Goal: Task Accomplishment & Management: Manage account settings

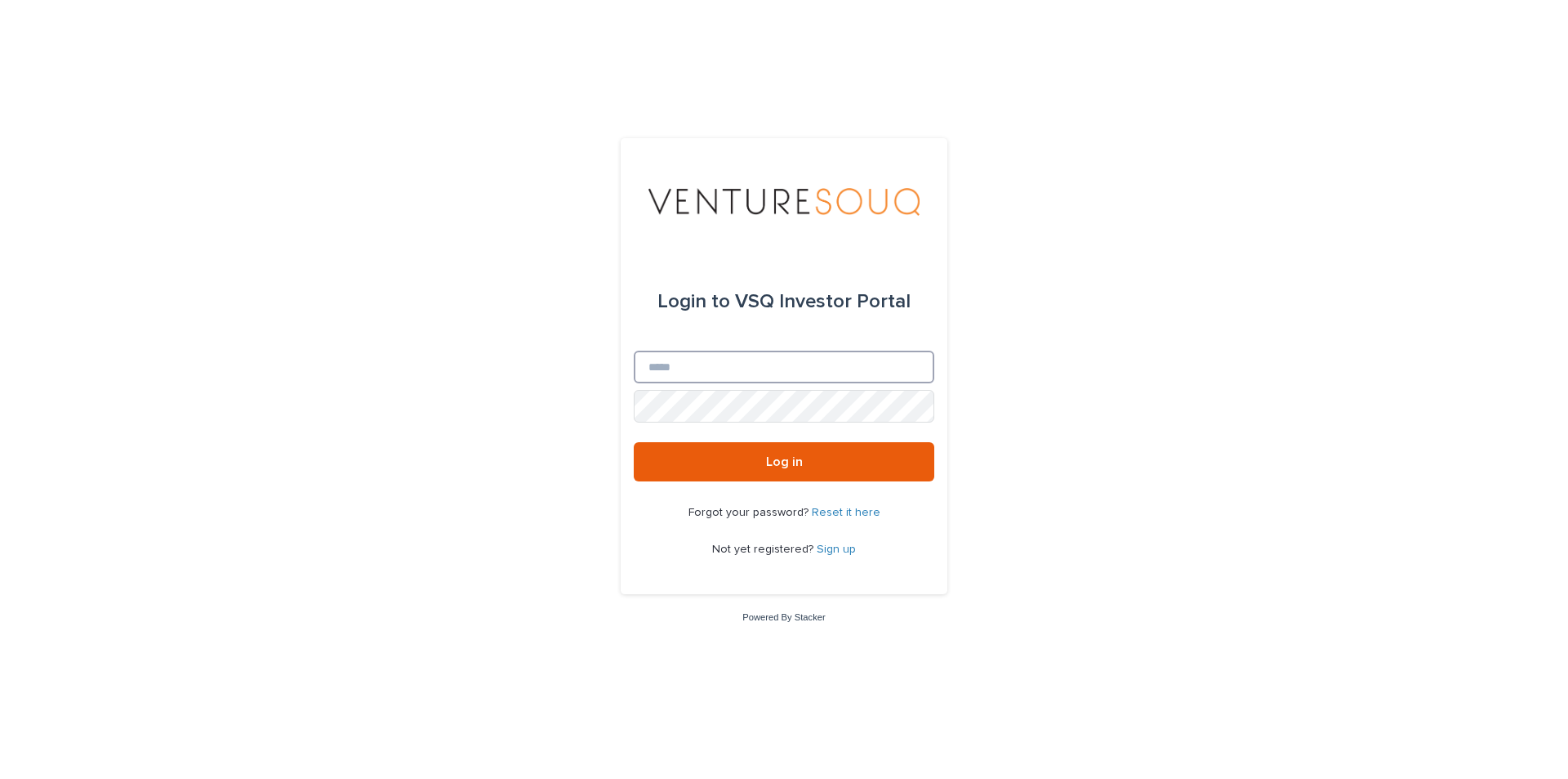
click at [722, 365] on input "Email" at bounding box center [784, 367] width 301 height 33
type input "**********"
click at [829, 552] on link "Sign up" at bounding box center [836, 549] width 39 height 12
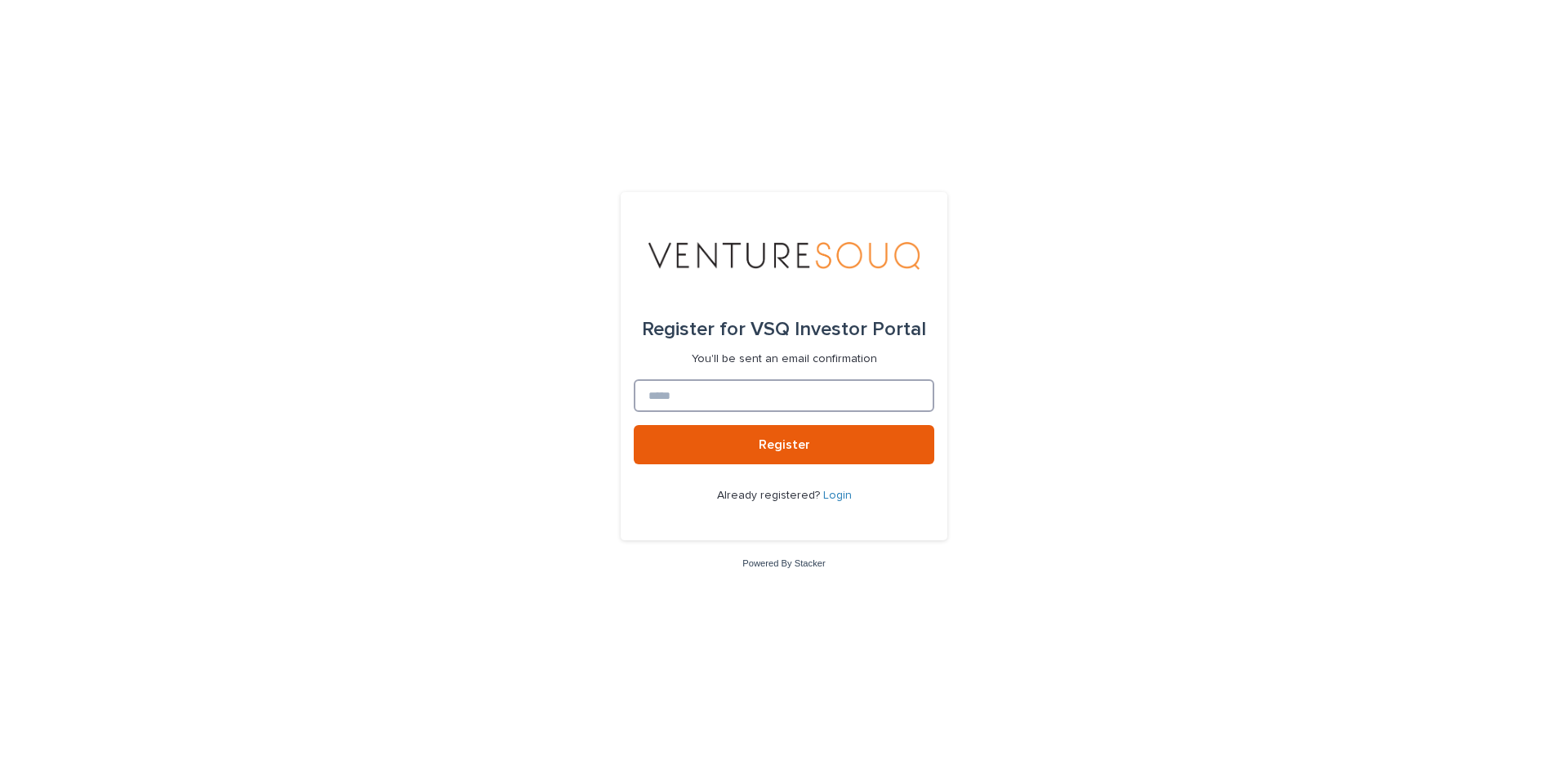
click at [667, 387] on input at bounding box center [784, 395] width 301 height 33
type input "**********"
click at [767, 454] on button "Register" at bounding box center [784, 444] width 301 height 39
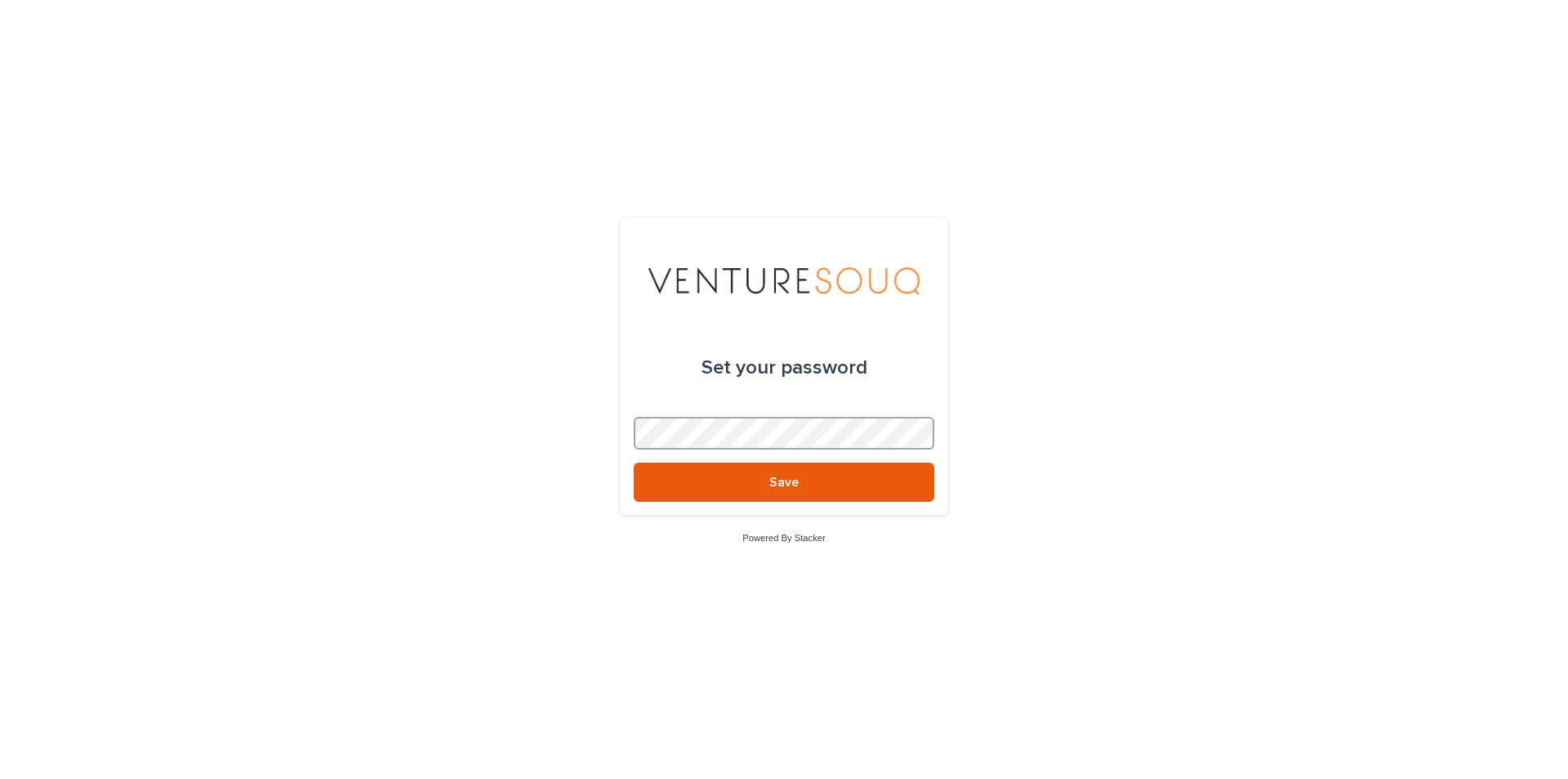
click at [634, 463] on button "Save" at bounding box center [784, 482] width 301 height 39
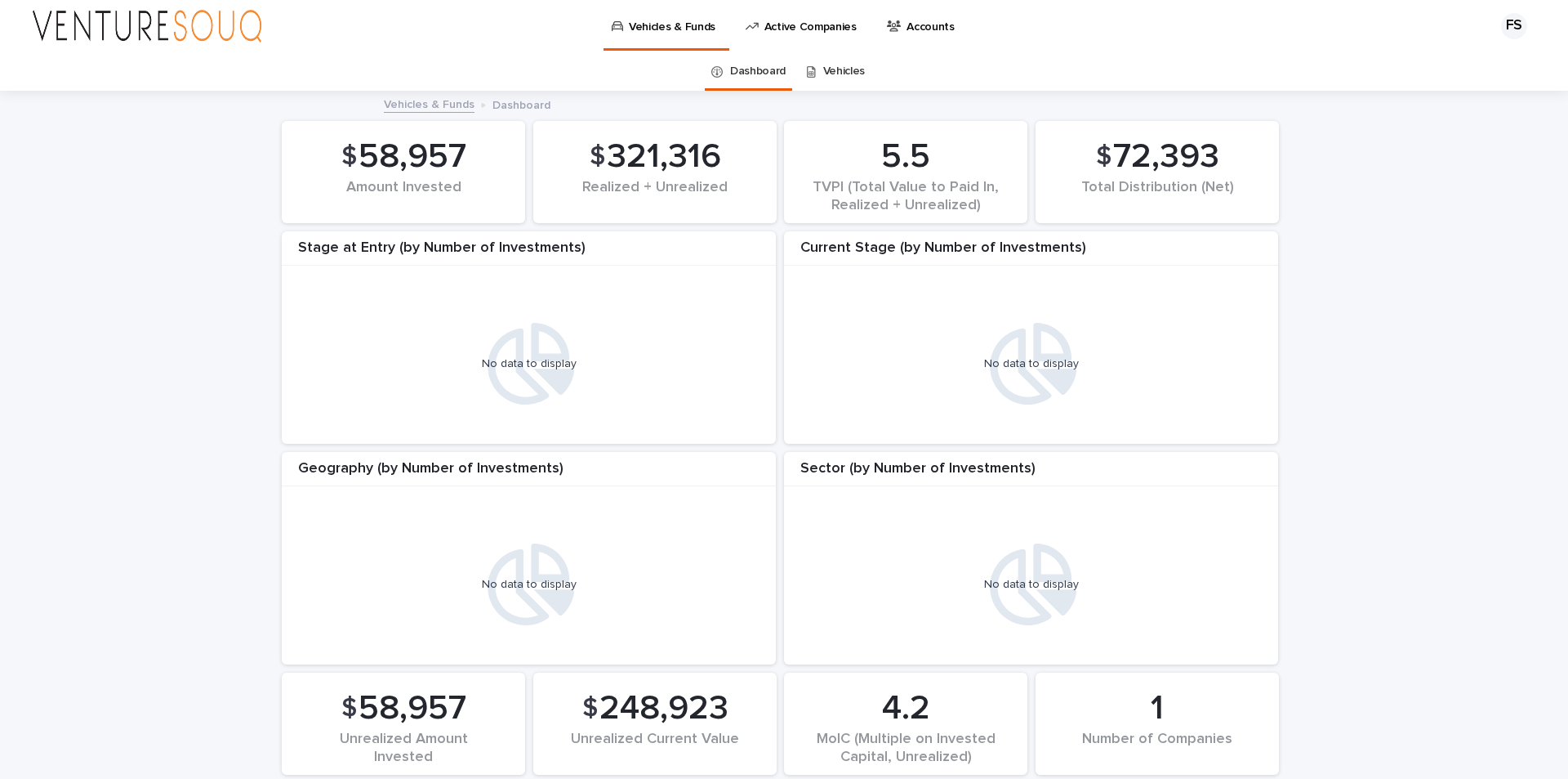
click at [814, 21] on p "Active Companies" at bounding box center [810, 17] width 92 height 35
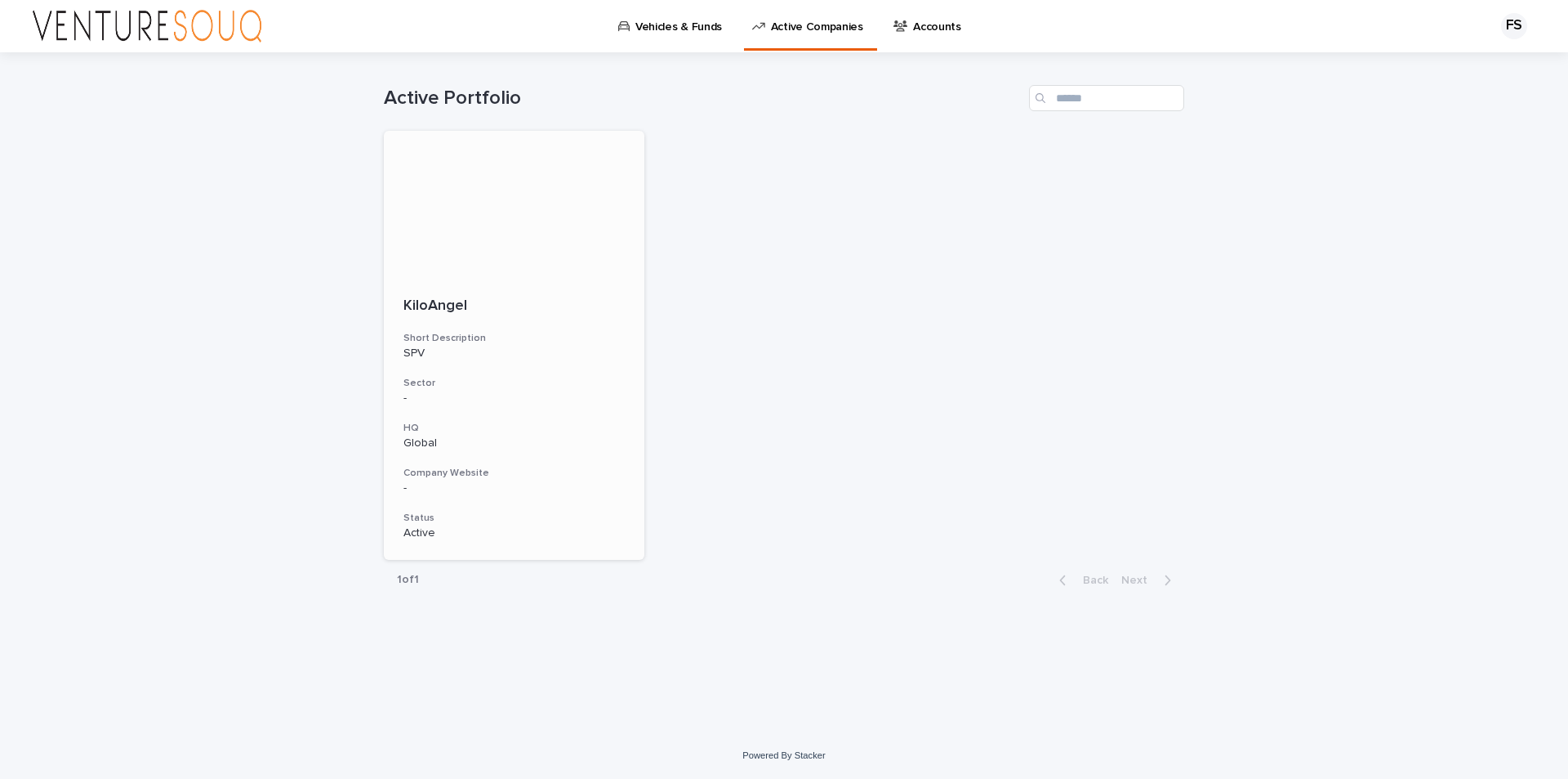
click at [487, 300] on p "KiloAngel" at bounding box center [514, 306] width 221 height 18
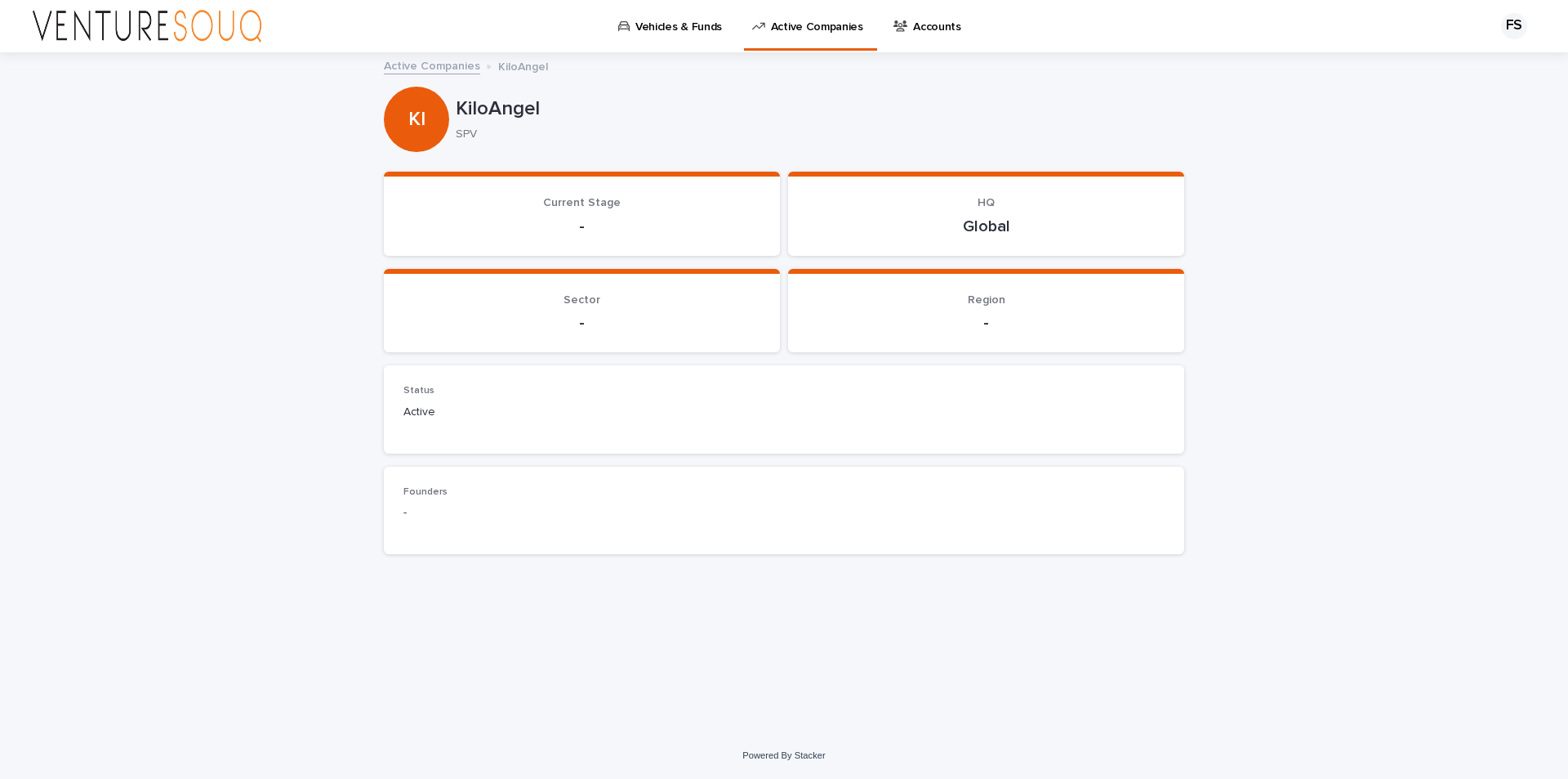
click at [690, 15] on p "Vehicles & Funds" at bounding box center [679, 17] width 87 height 35
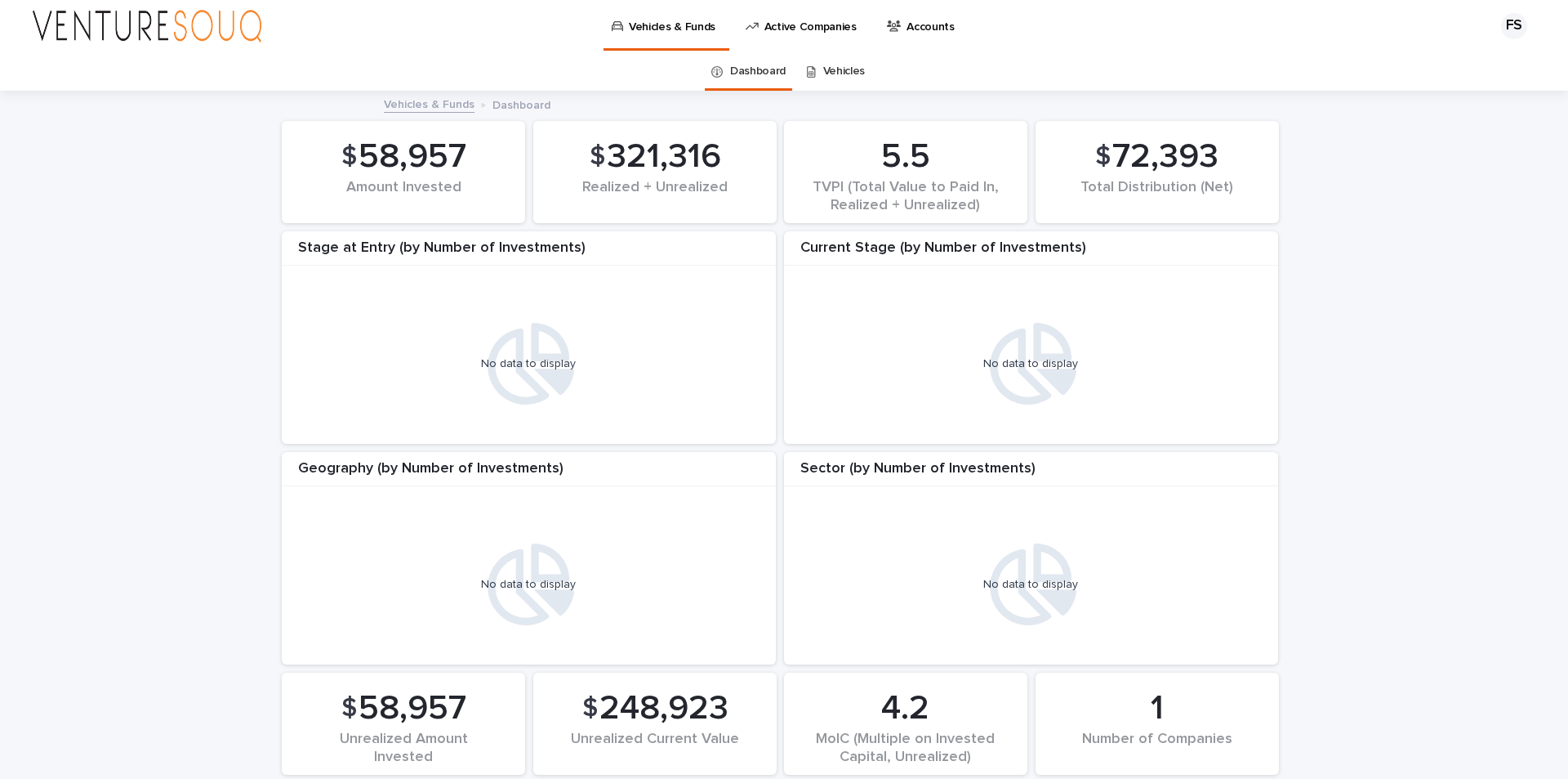
click at [1501, 22] on div "FS" at bounding box center [1514, 25] width 26 height 26
click at [1030, 380] on icon at bounding box center [1033, 363] width 87 height 82
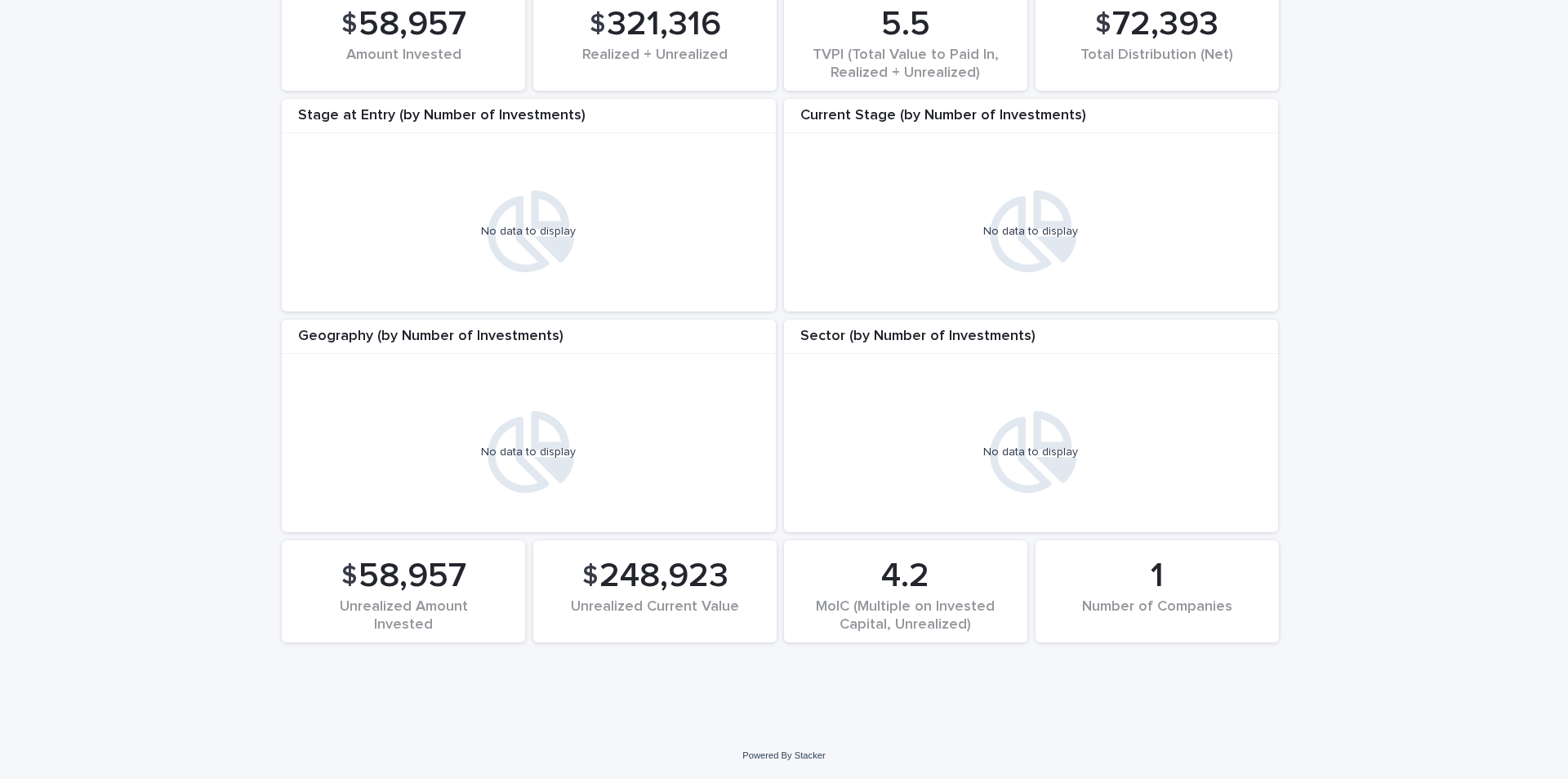
scroll to position [144, 0]
click at [882, 575] on div "4.2" at bounding box center [906, 576] width 187 height 41
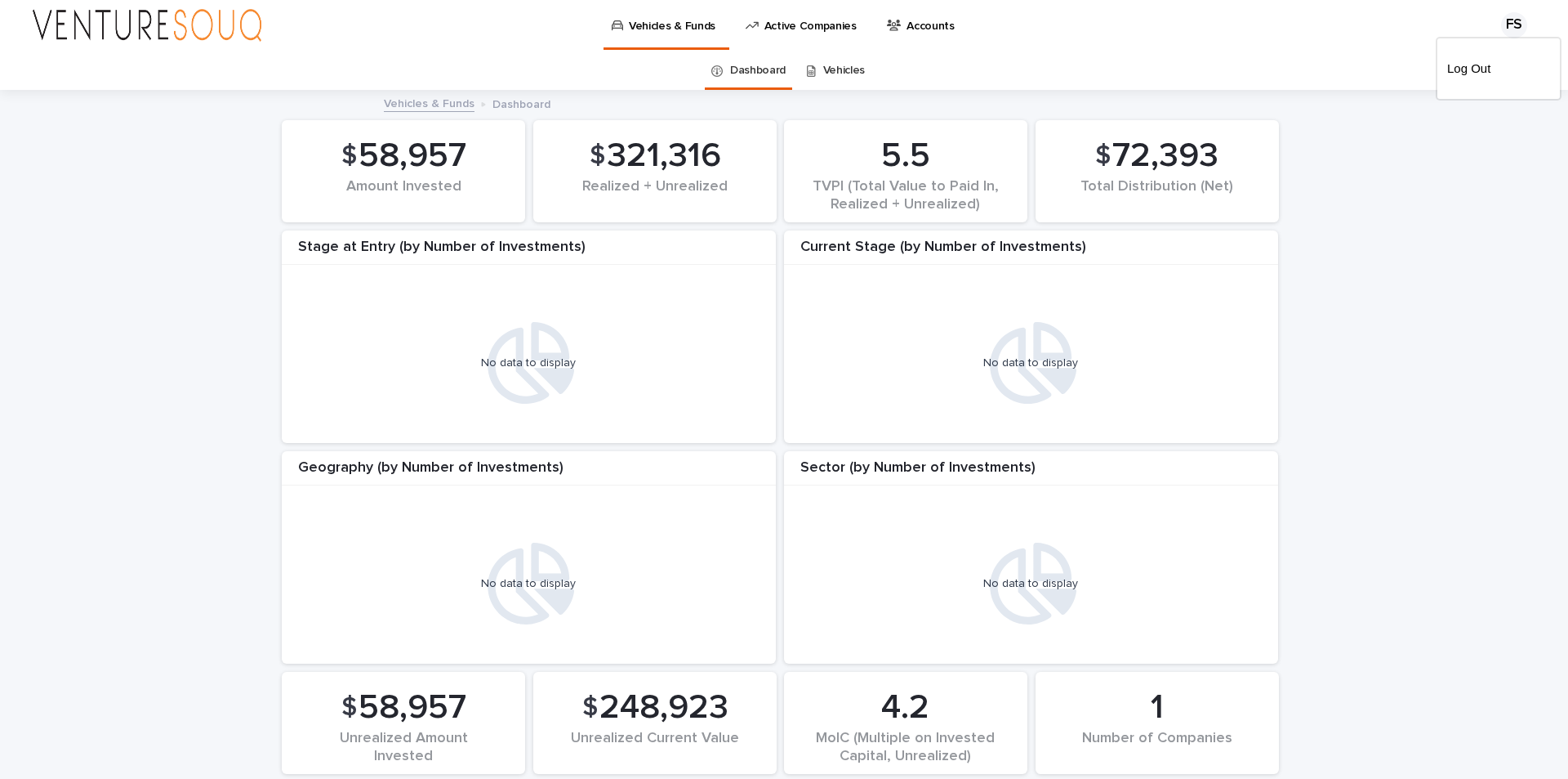
scroll to position [0, 0]
click at [403, 101] on link "Vehicles & Funds" at bounding box center [429, 103] width 90 height 19
click at [1120, 216] on div "$ 72,393 Total Distribution (Net)" at bounding box center [1158, 172] width 243 height 102
click at [807, 21] on div at bounding box center [784, 26] width 1568 height 52
click at [779, 26] on p "Active Companies" at bounding box center [810, 17] width 92 height 35
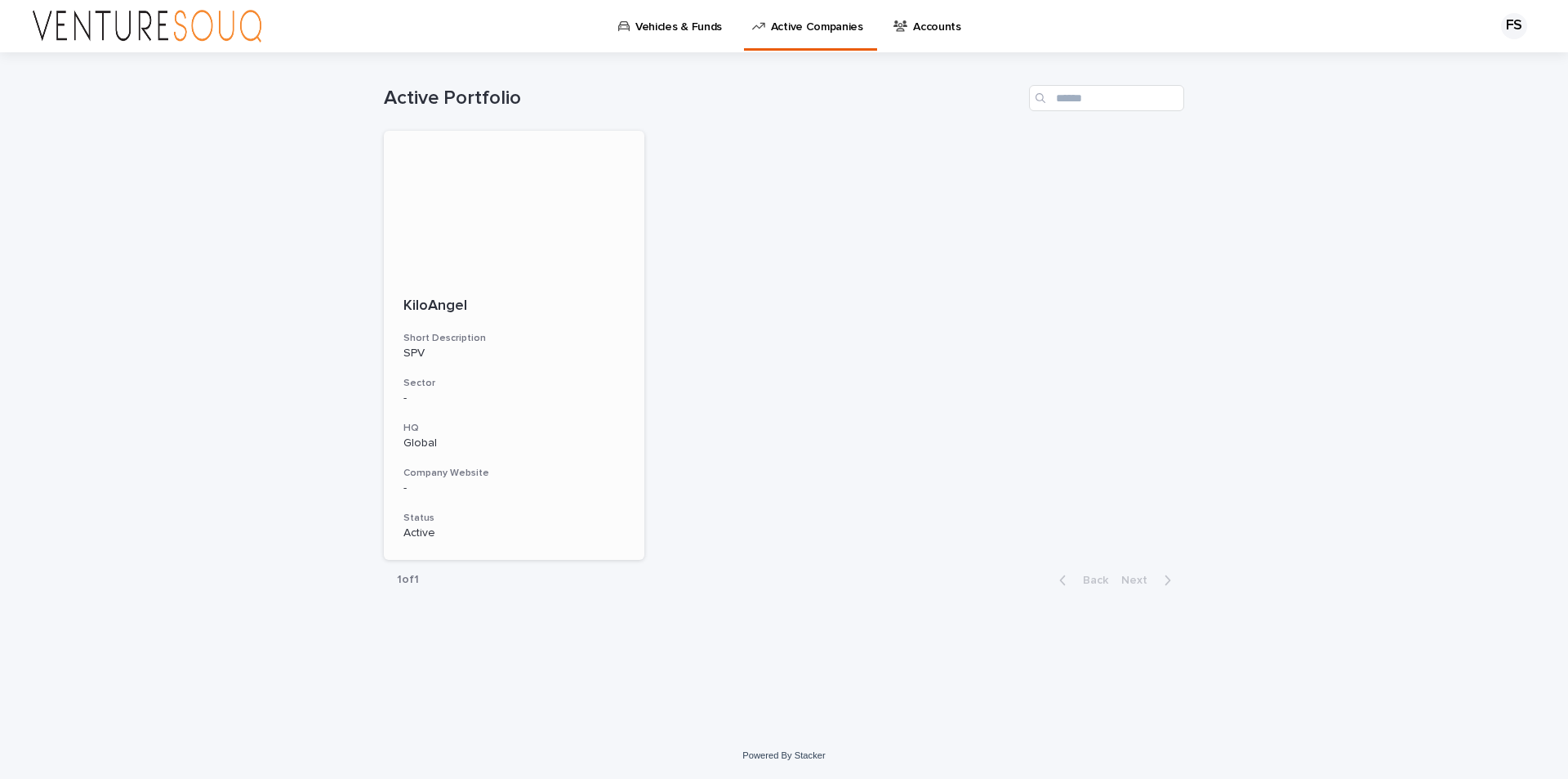
click at [491, 313] on p "KiloAngel" at bounding box center [514, 306] width 221 height 18
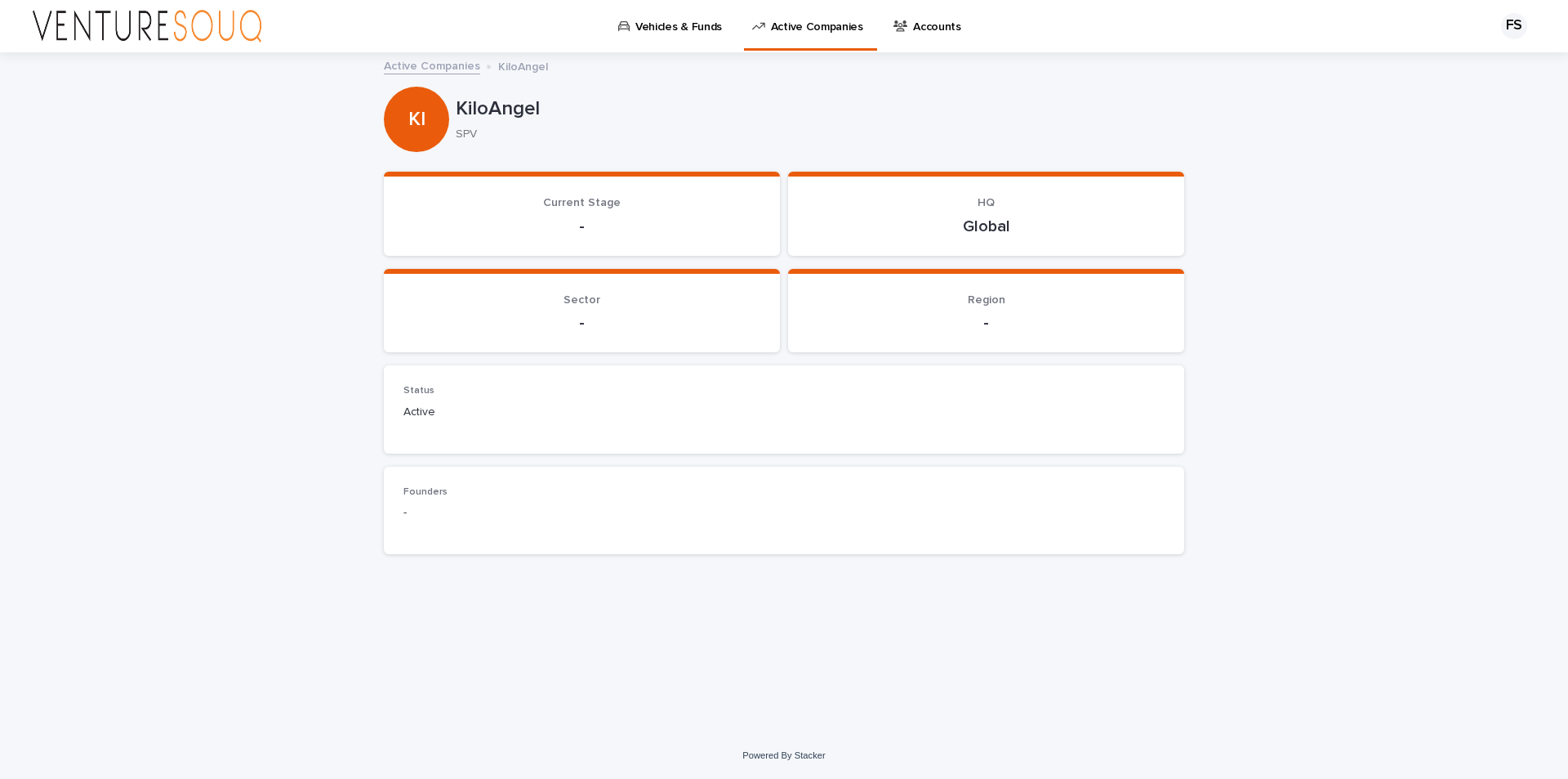
click at [442, 67] on link "Active Companies" at bounding box center [432, 65] width 96 height 19
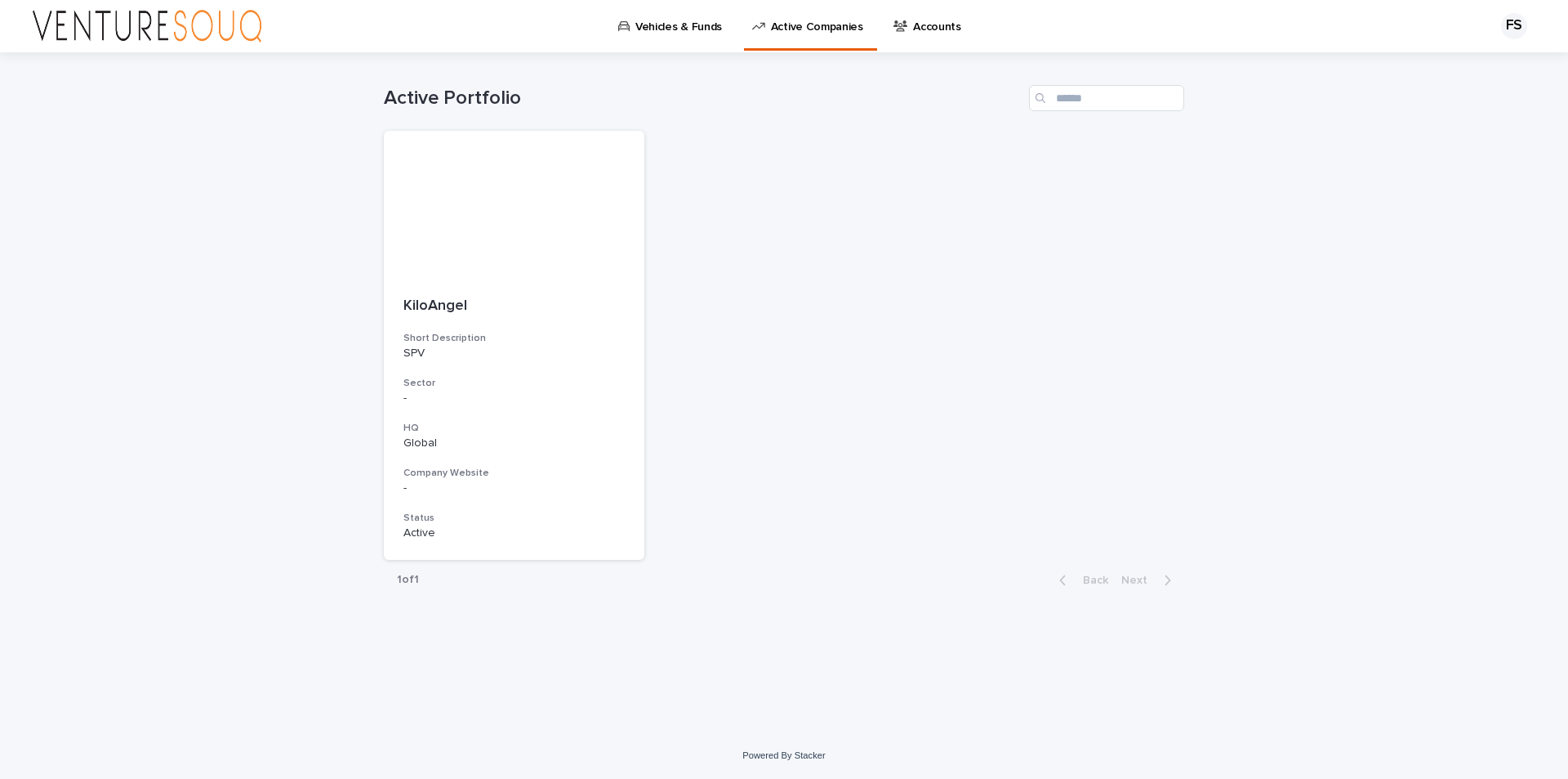
click at [186, 32] on img at bounding box center [147, 26] width 229 height 33
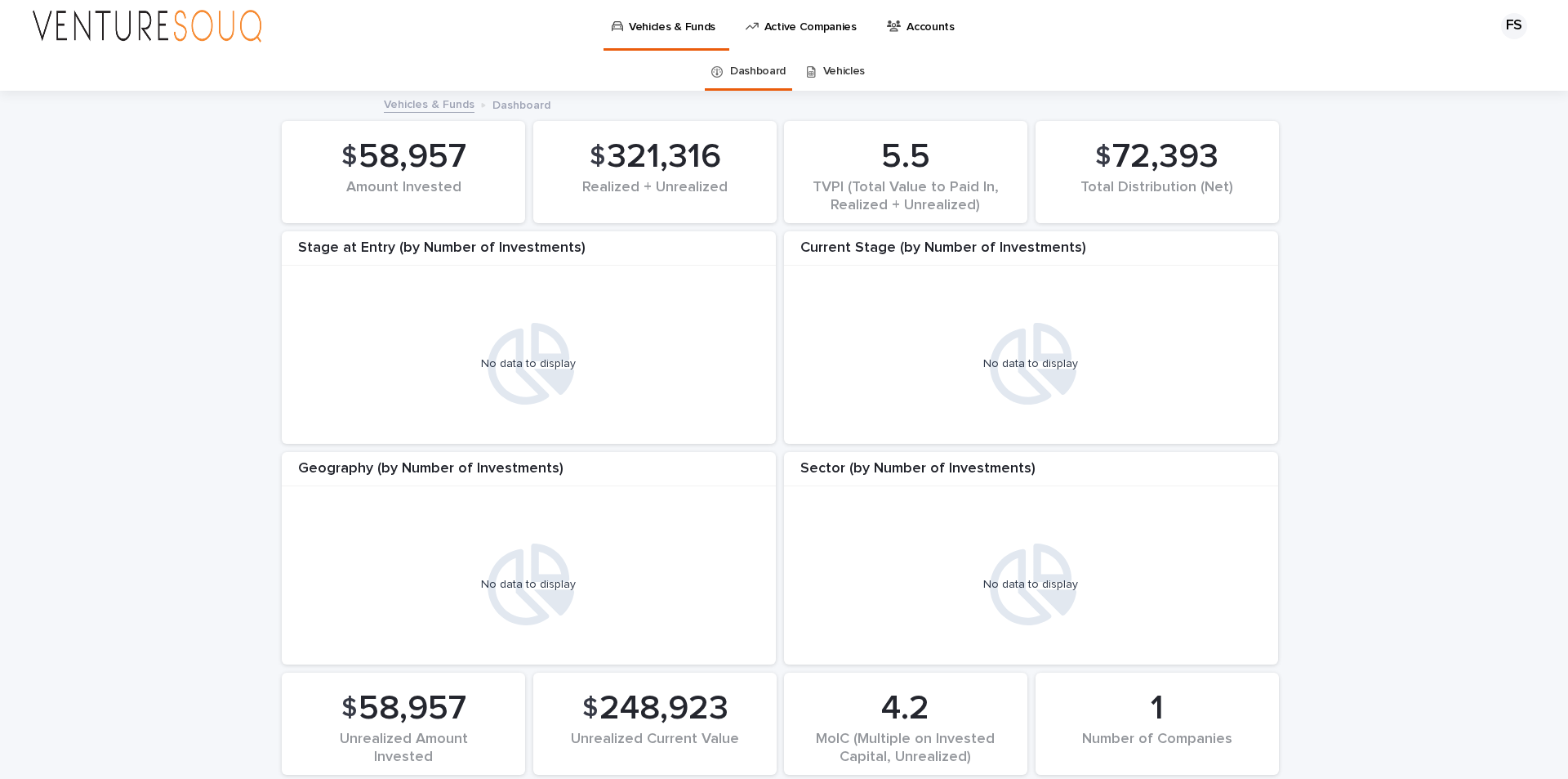
click at [208, 37] on img at bounding box center [147, 26] width 229 height 33
click at [1506, 30] on div "FS" at bounding box center [1514, 25] width 26 height 26
click at [1447, 84] on div "Log Out" at bounding box center [1498, 69] width 122 height 61
click at [1458, 66] on div "Dashboard Vehicles" at bounding box center [784, 71] width 1568 height 38
click at [1507, 24] on div "FS" at bounding box center [1514, 25] width 26 height 26
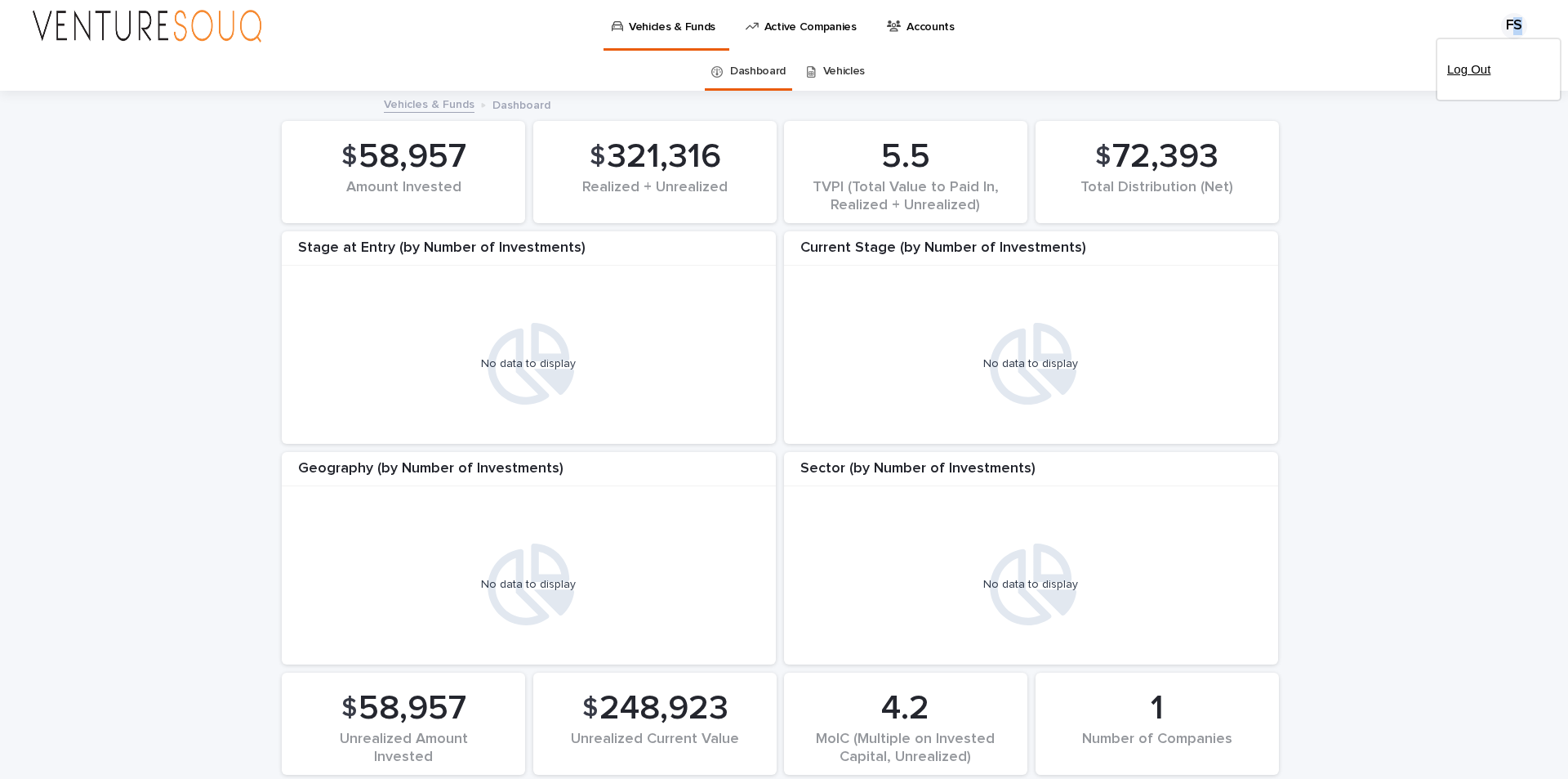
click at [1460, 71] on p "Log Out" at bounding box center [1499, 69] width 103 height 28
